Goal: Information Seeking & Learning: Learn about a topic

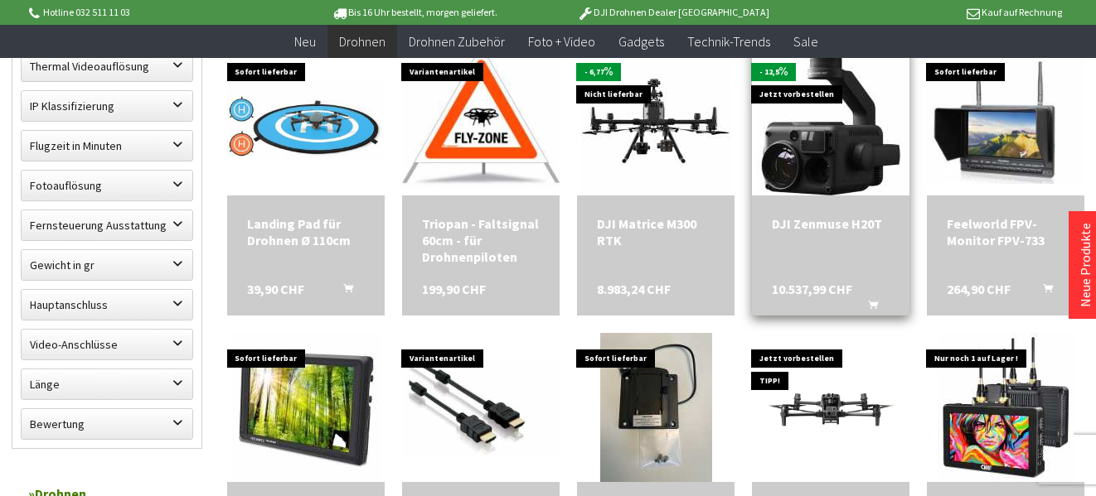
scroll to position [994, 0]
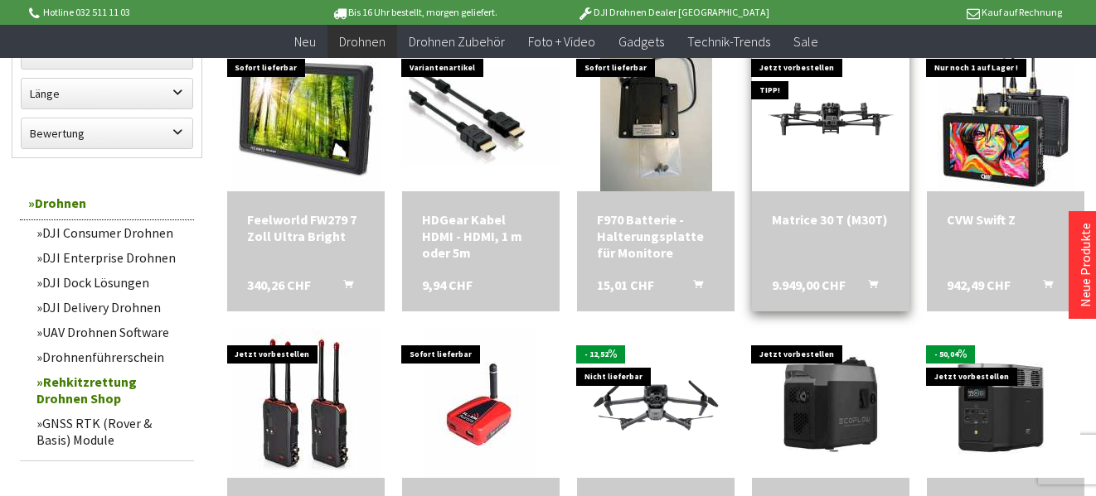
scroll to position [1160, 0]
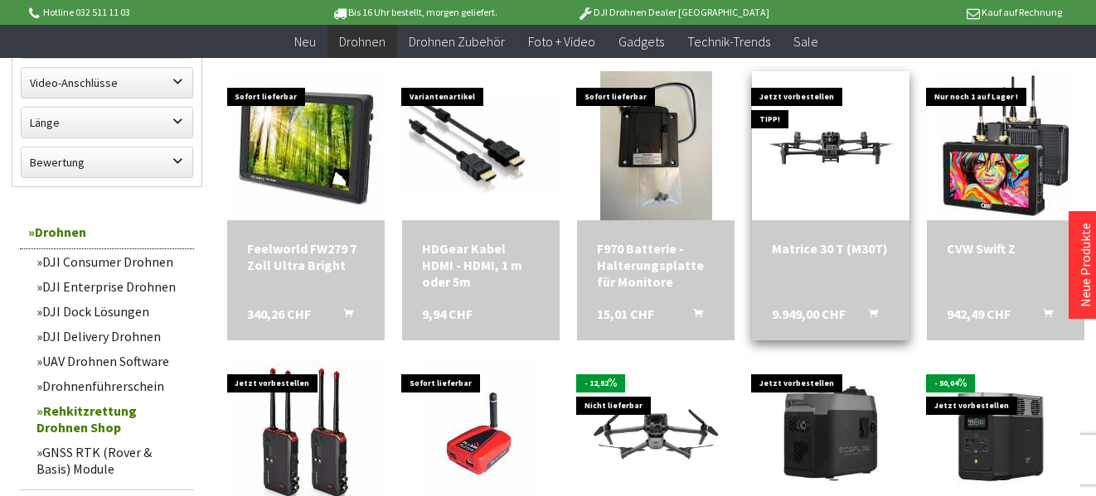
click at [791, 254] on div "Matrice 30 T (M30T)" at bounding box center [831, 248] width 118 height 17
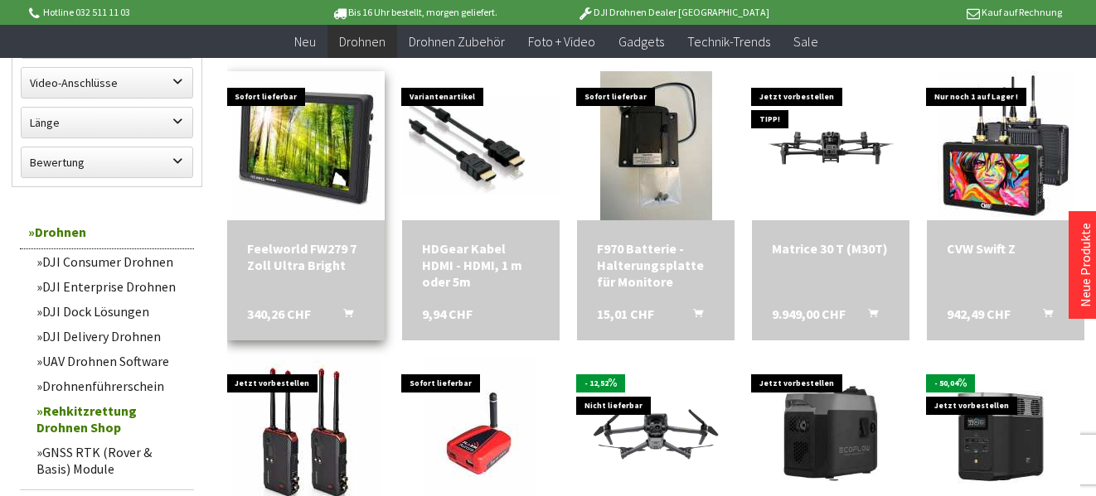
click at [299, 281] on div "Feelworld FW279 7 Zoll Ultra Bright 340,26 CHF In den Warenkorb" at bounding box center [305, 280] width 157 height 120
click at [286, 253] on div "Feelworld FW279 7 Zoll Ultra Bright" at bounding box center [306, 256] width 118 height 33
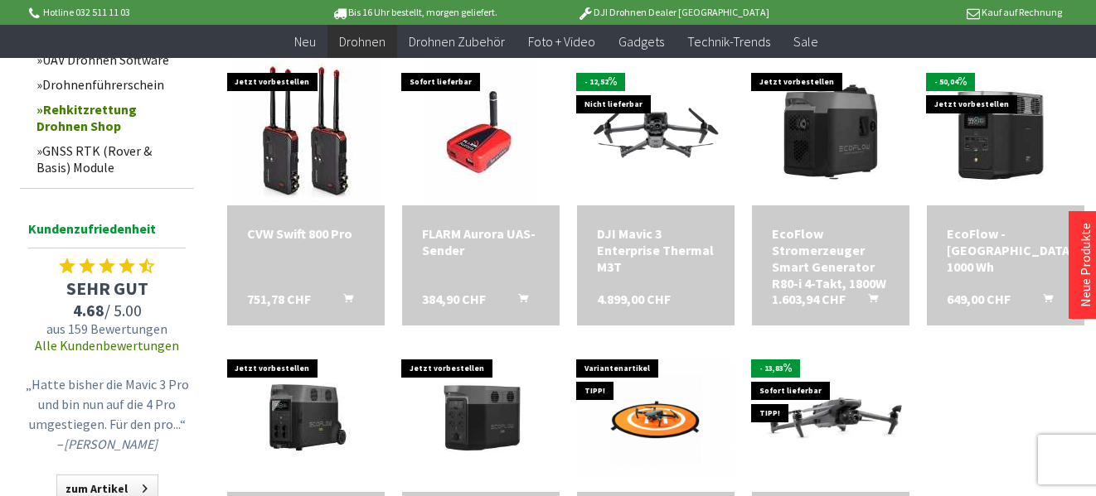
scroll to position [1575, 0]
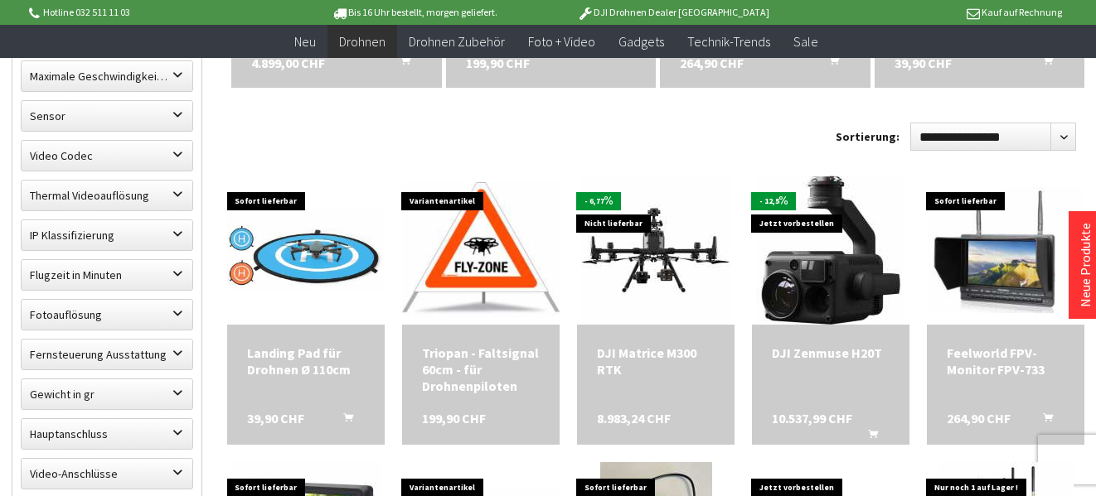
scroll to position [746, 0]
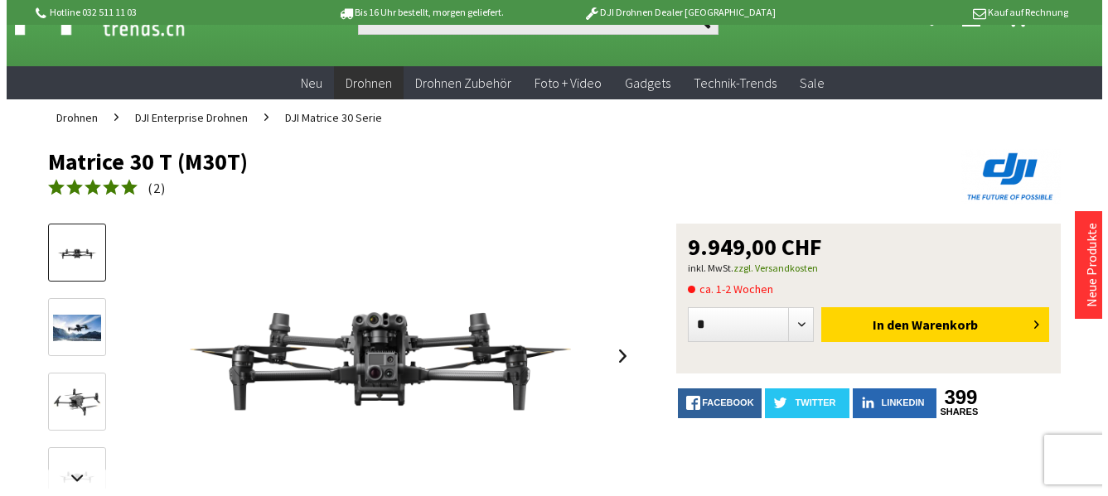
scroll to position [18, 0]
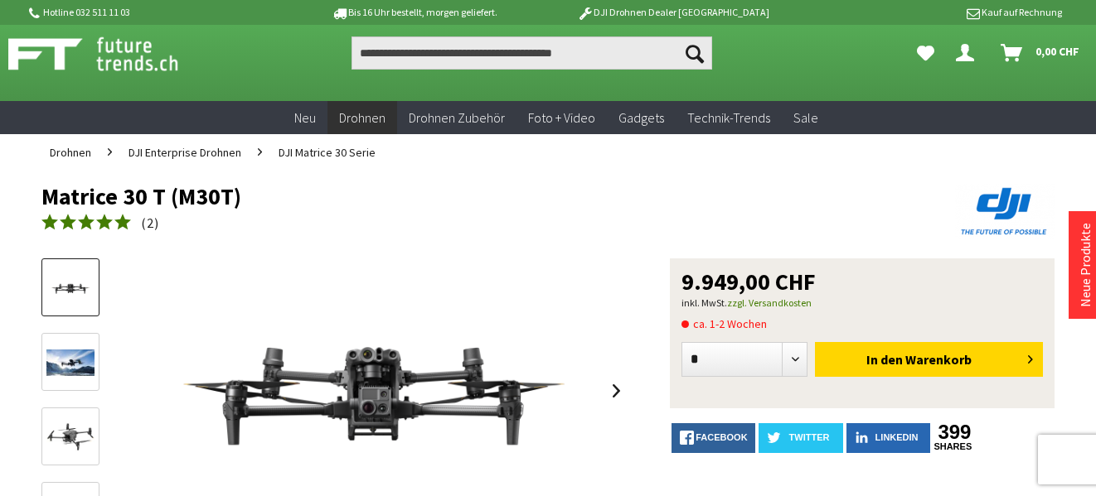
click at [61, 281] on img at bounding box center [70, 288] width 48 height 27
click at [620, 398] on link at bounding box center [616, 391] width 25 height 58
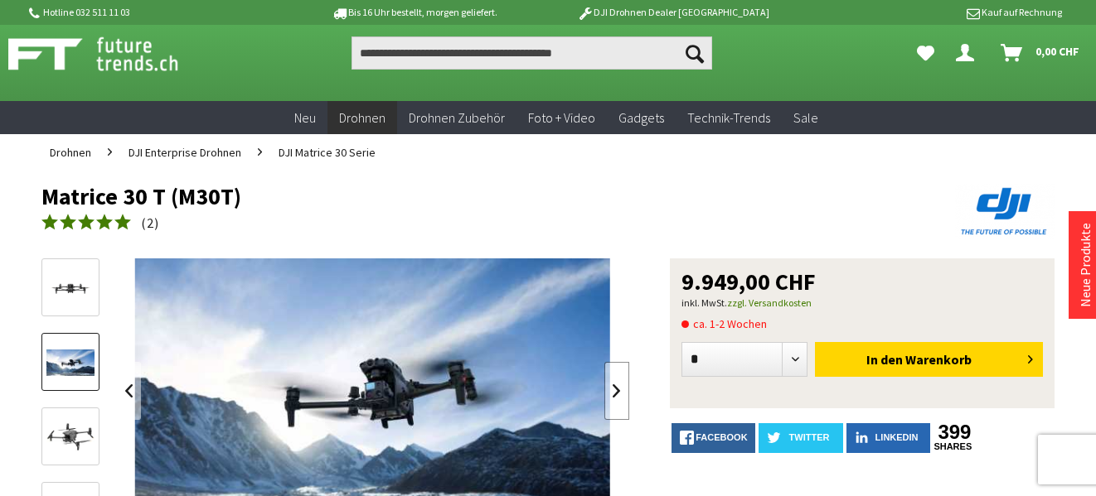
click at [620, 398] on link at bounding box center [616, 391] width 25 height 58
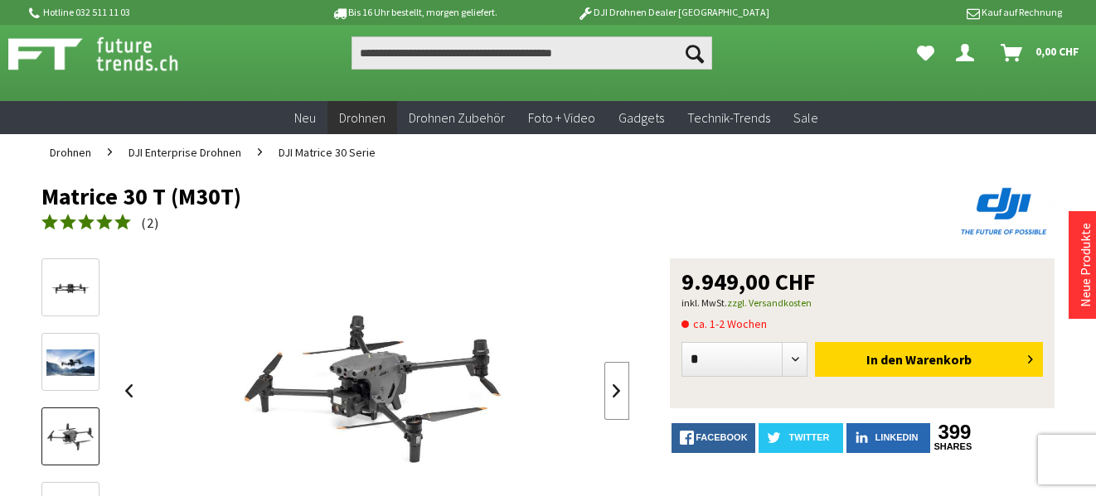
click at [620, 398] on link at bounding box center [616, 391] width 25 height 58
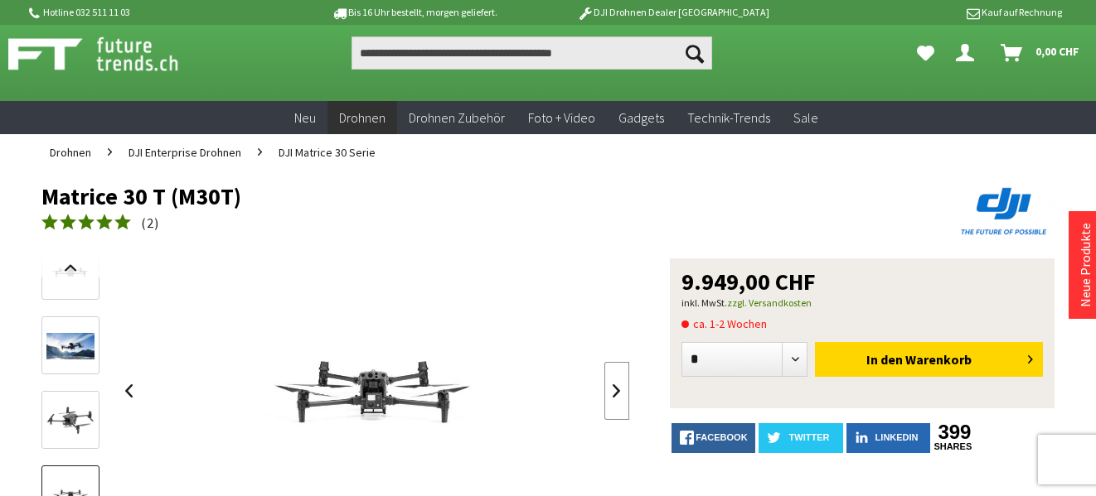
click at [620, 397] on link at bounding box center [616, 391] width 25 height 58
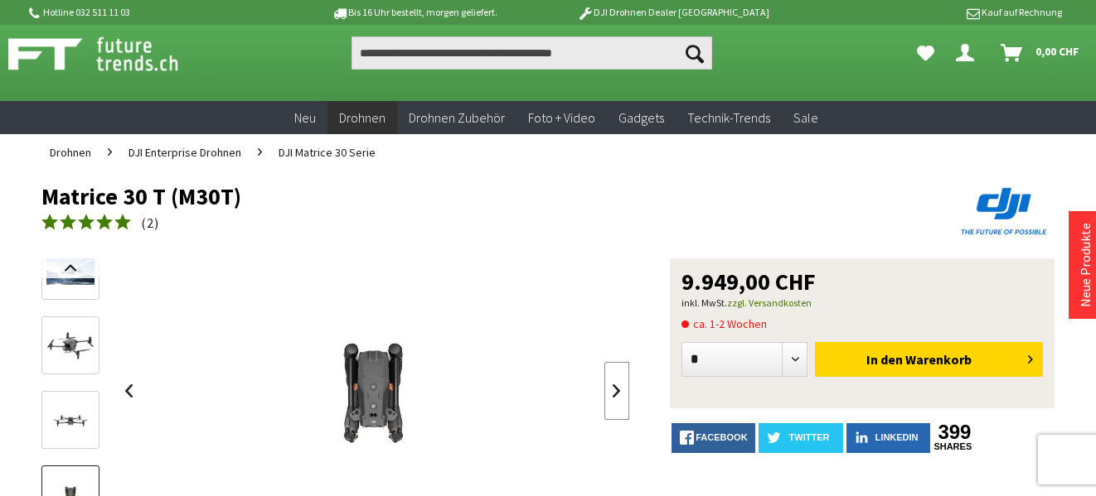
click at [620, 397] on link at bounding box center [616, 391] width 25 height 58
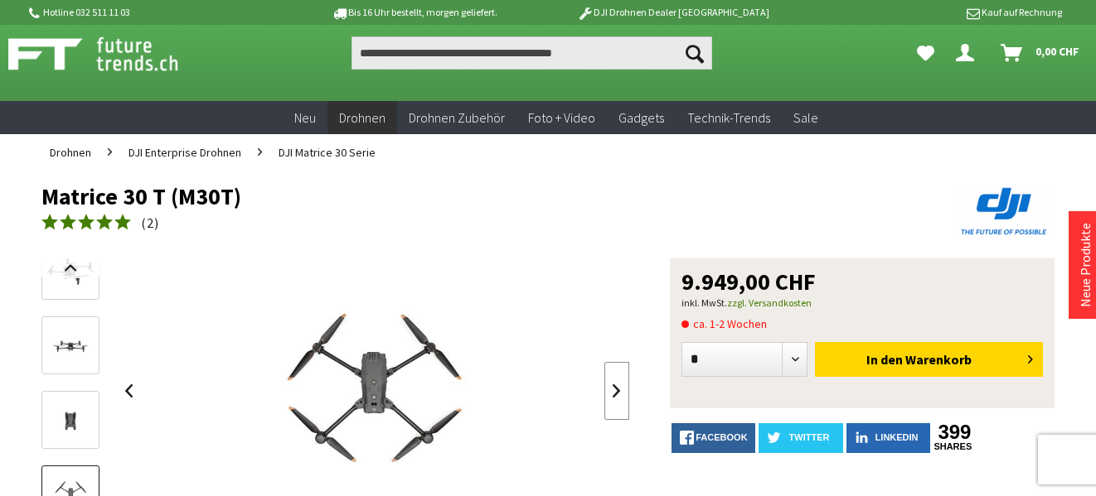
click at [620, 397] on link at bounding box center [616, 391] width 25 height 58
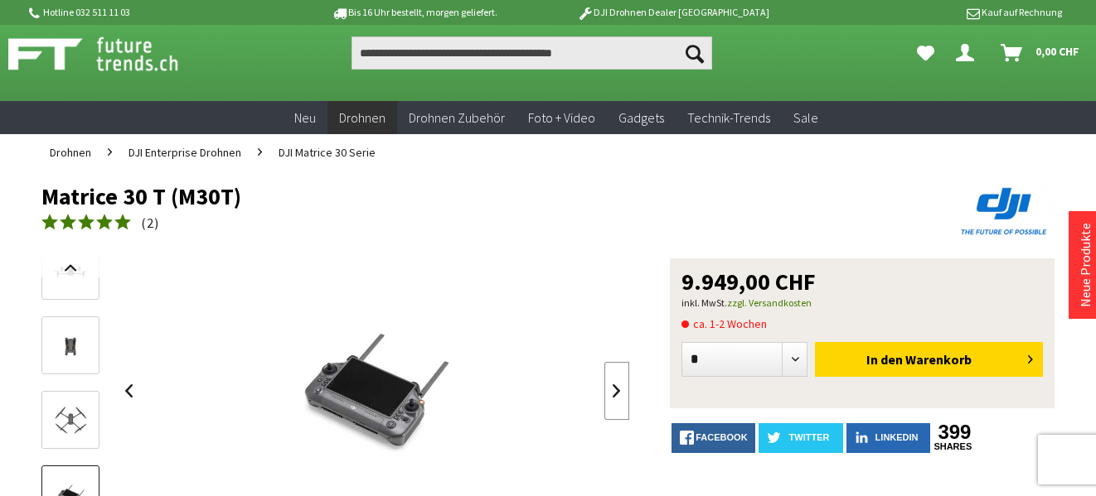
click at [622, 397] on link at bounding box center [616, 391] width 25 height 58
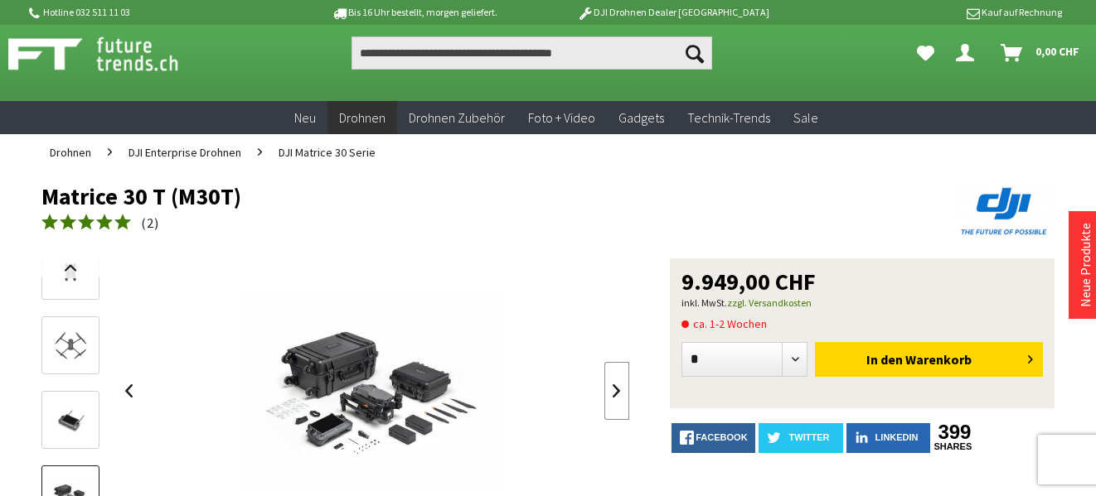
click at [626, 397] on link at bounding box center [616, 391] width 25 height 58
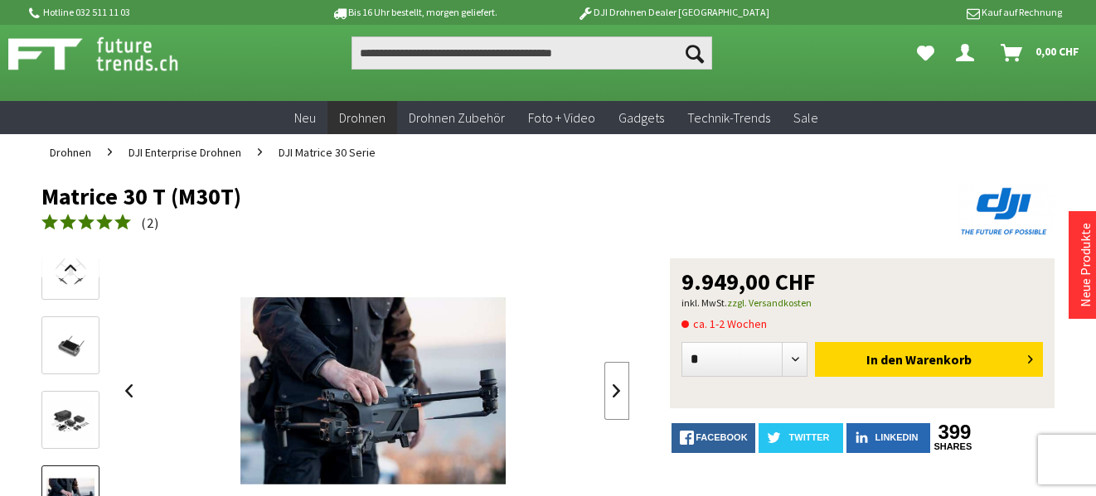
click at [626, 397] on link at bounding box center [616, 391] width 25 height 58
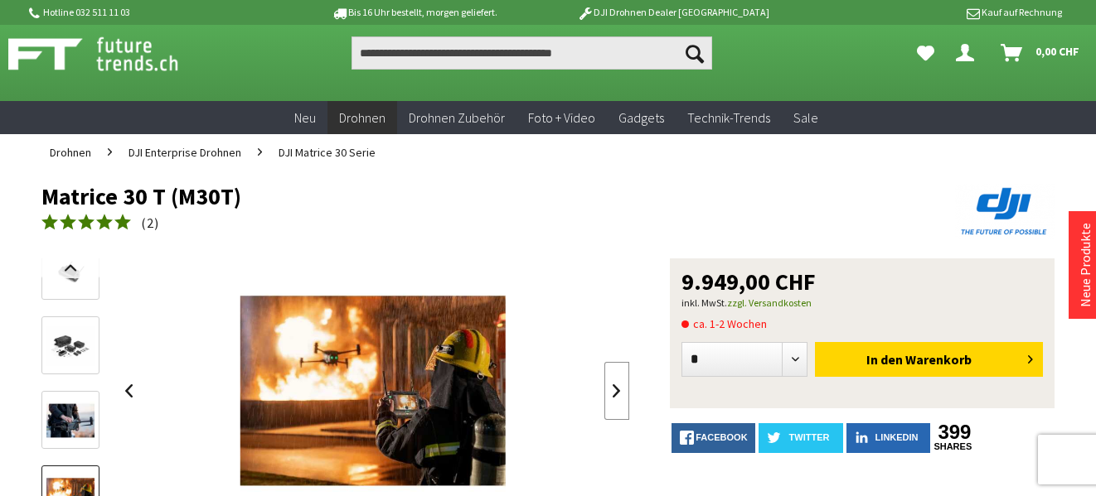
click at [626, 397] on link at bounding box center [616, 391] width 25 height 58
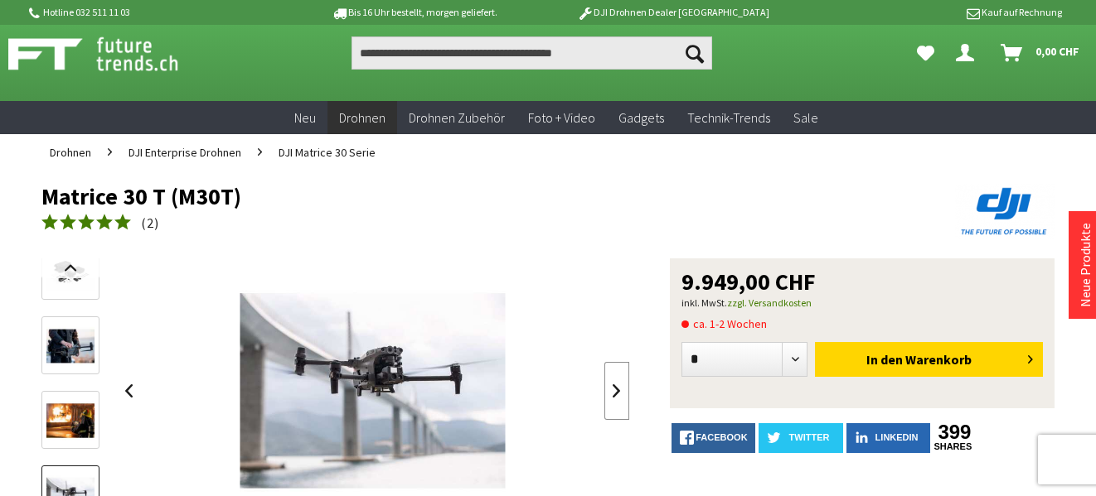
click at [612, 386] on link at bounding box center [616, 391] width 25 height 58
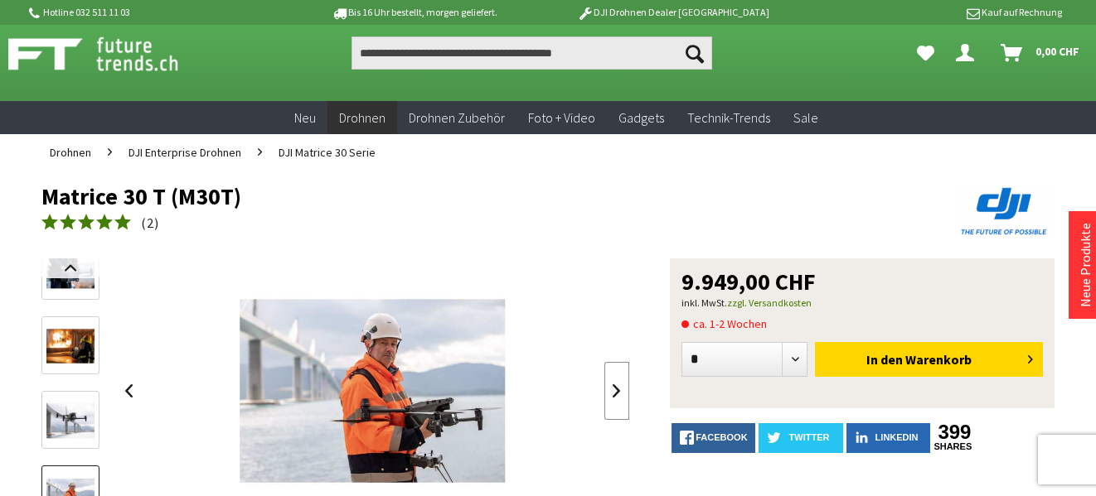
click at [612, 386] on link at bounding box center [616, 391] width 25 height 58
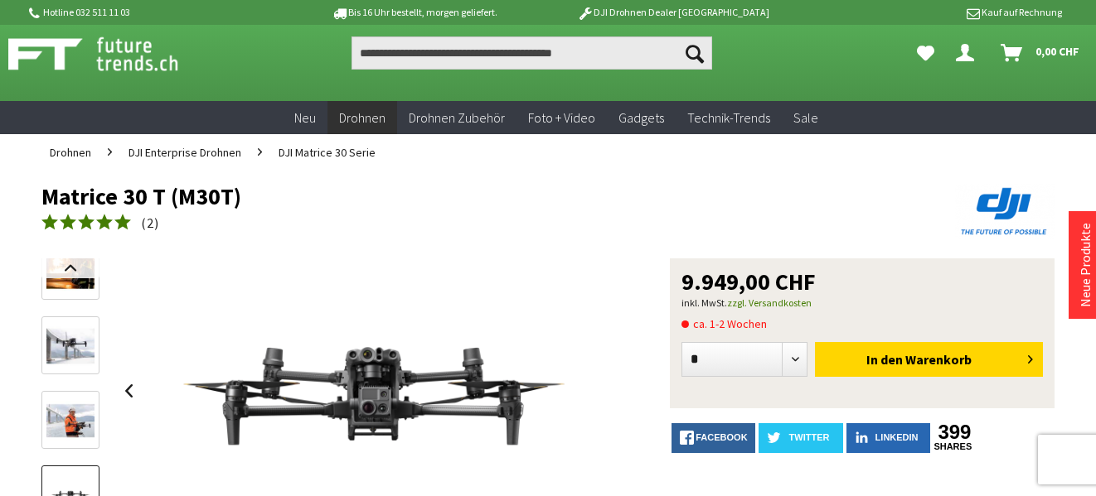
click at [612, 386] on div at bounding box center [372, 391] width 513 height 265
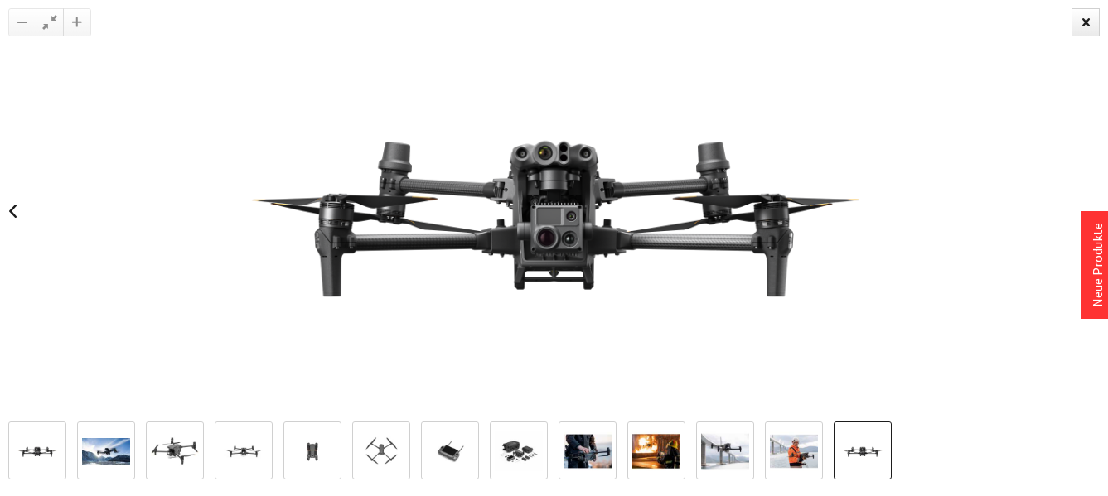
click at [612, 386] on img at bounding box center [554, 211] width 750 height 422
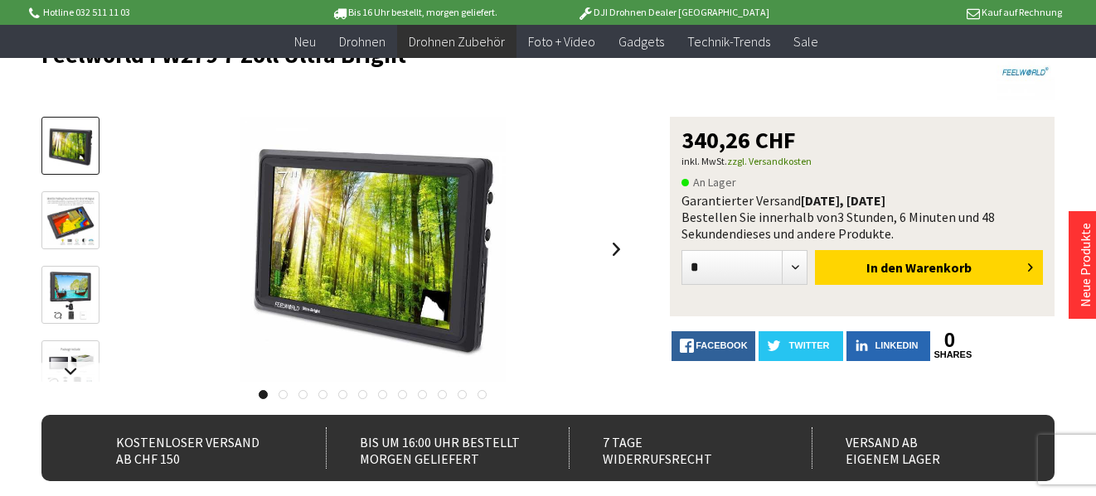
scroll to position [166, 0]
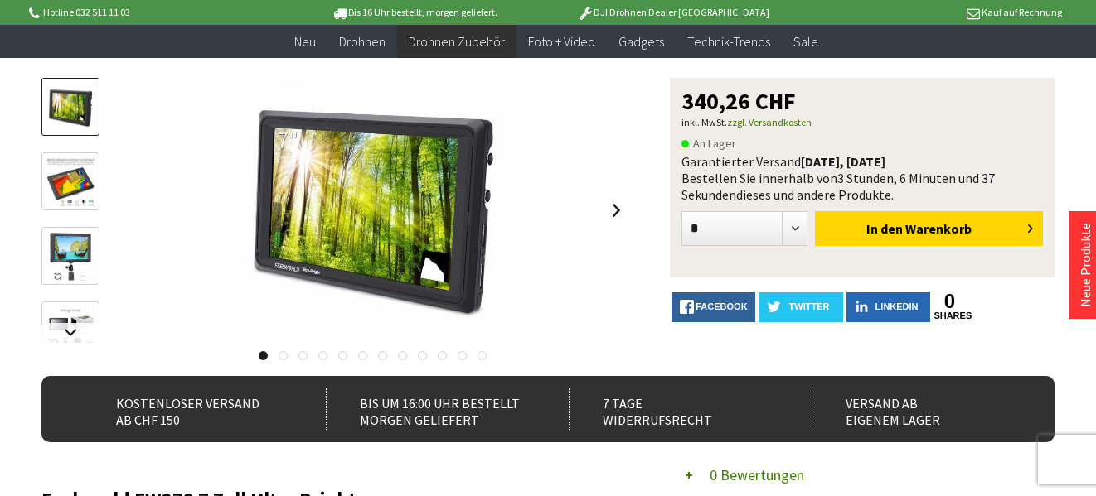
click at [63, 317] on img at bounding box center [70, 331] width 48 height 45
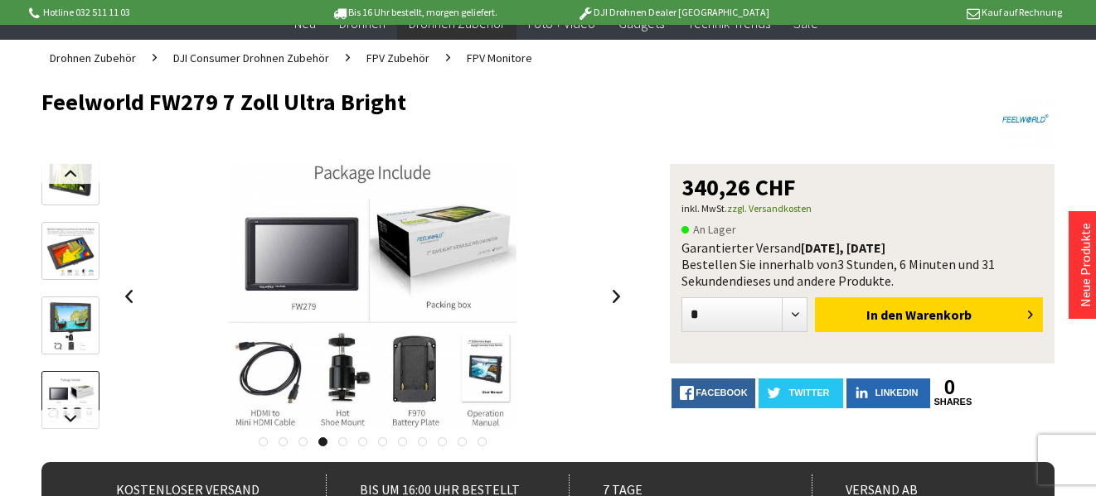
scroll to position [0, 0]
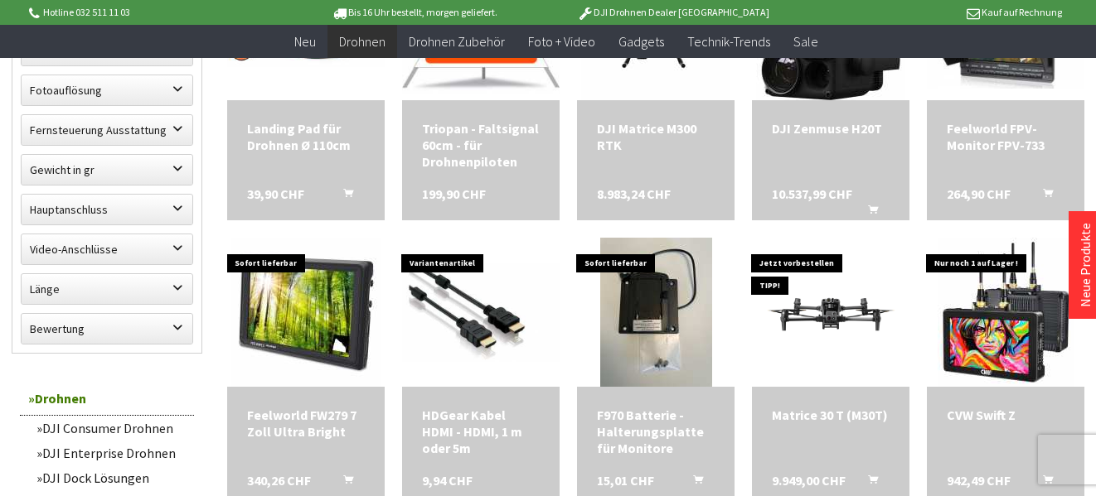
scroll to position [994, 0]
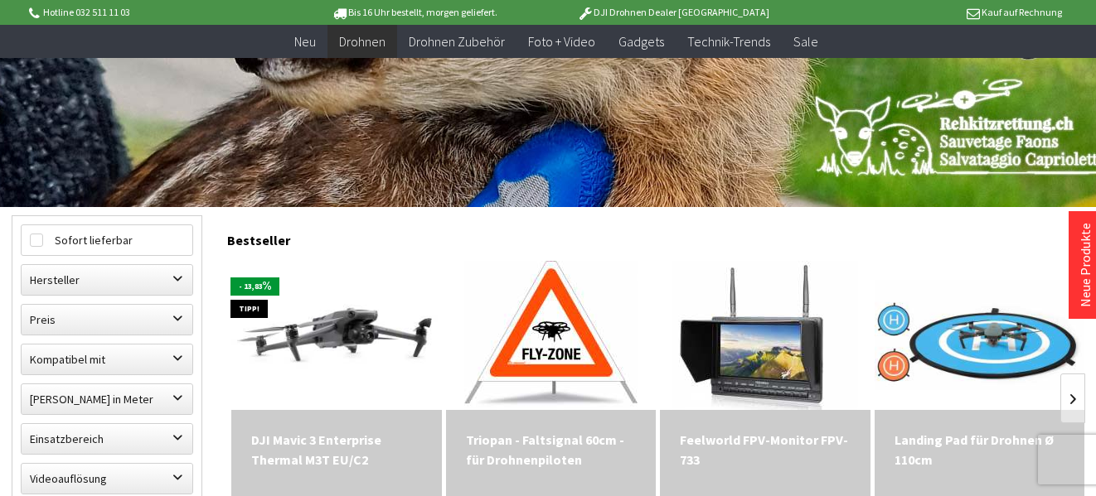
scroll to position [331, 0]
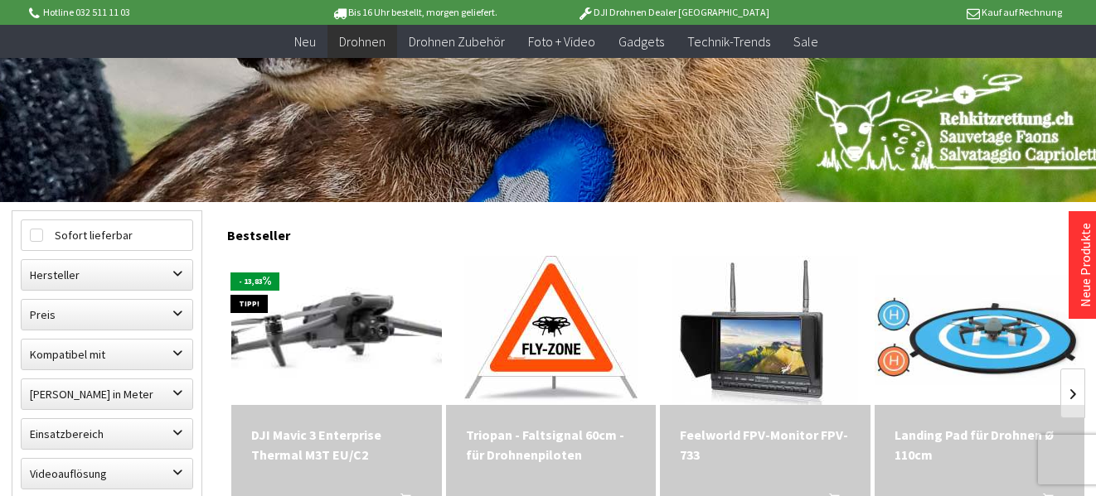
click at [359, 311] on img at bounding box center [336, 330] width 294 height 185
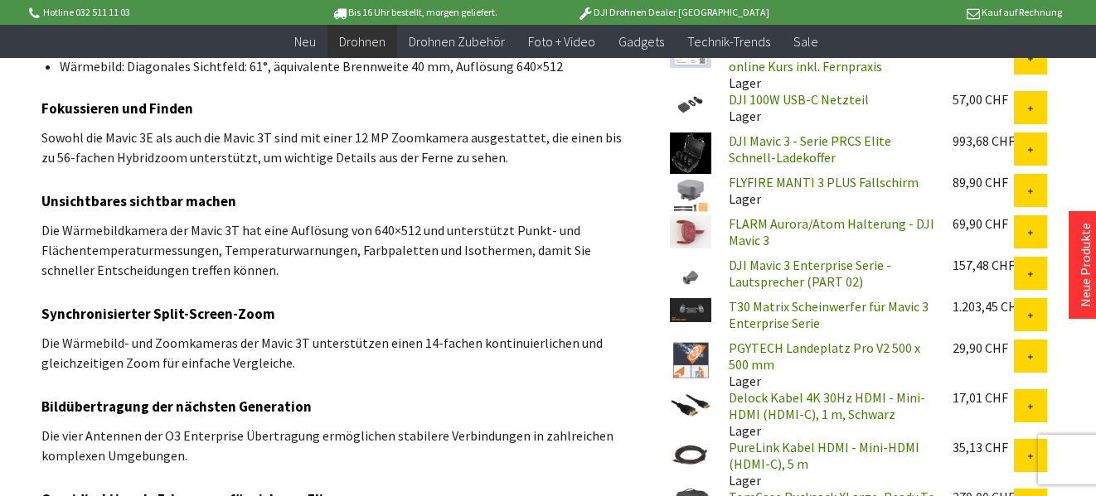
scroll to position [1326, 0]
